Goal: Transaction & Acquisition: Download file/media

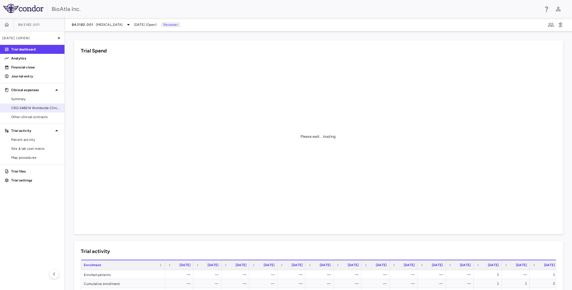
click at [27, 108] on span "CRO 648214 Worldwide Clinical Trials Holdings, Inc." at bounding box center [35, 107] width 49 height 5
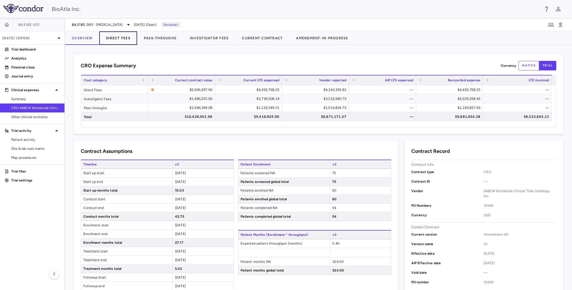
click at [126, 39] on button "Direct Fees" at bounding box center [118, 37] width 38 height 13
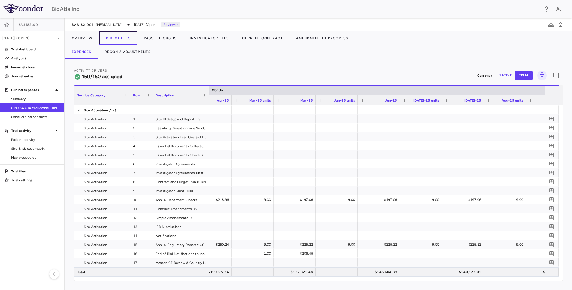
scroll to position [0, 3437]
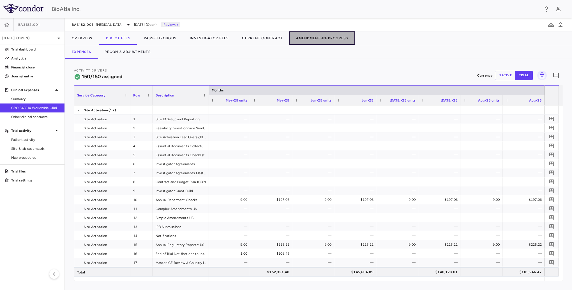
click at [328, 37] on button "Amendment-In-Progress" at bounding box center [321, 37] width 65 height 13
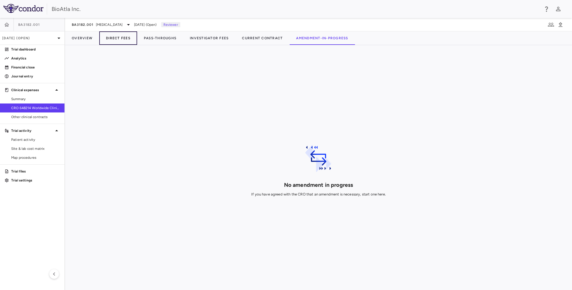
click at [120, 38] on button "Direct Fees" at bounding box center [118, 37] width 38 height 13
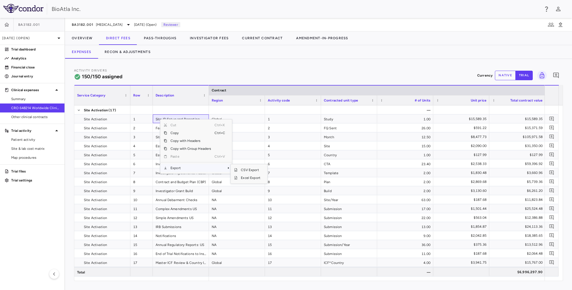
click at [179, 168] on span "Export" at bounding box center [190, 168] width 47 height 8
drag, startPoint x: 251, startPoint y: 177, endPoint x: 456, endPoint y: 77, distance: 227.6
click at [251, 177] on span "Excel Export" at bounding box center [250, 178] width 26 height 8
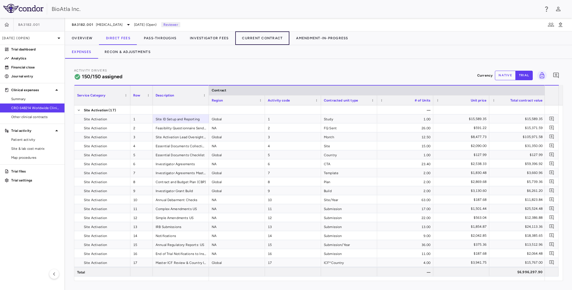
drag, startPoint x: 261, startPoint y: 38, endPoint x: 288, endPoint y: 46, distance: 28.2
click at [261, 38] on button "Current Contract" at bounding box center [262, 37] width 54 height 13
